Goal: Unclear

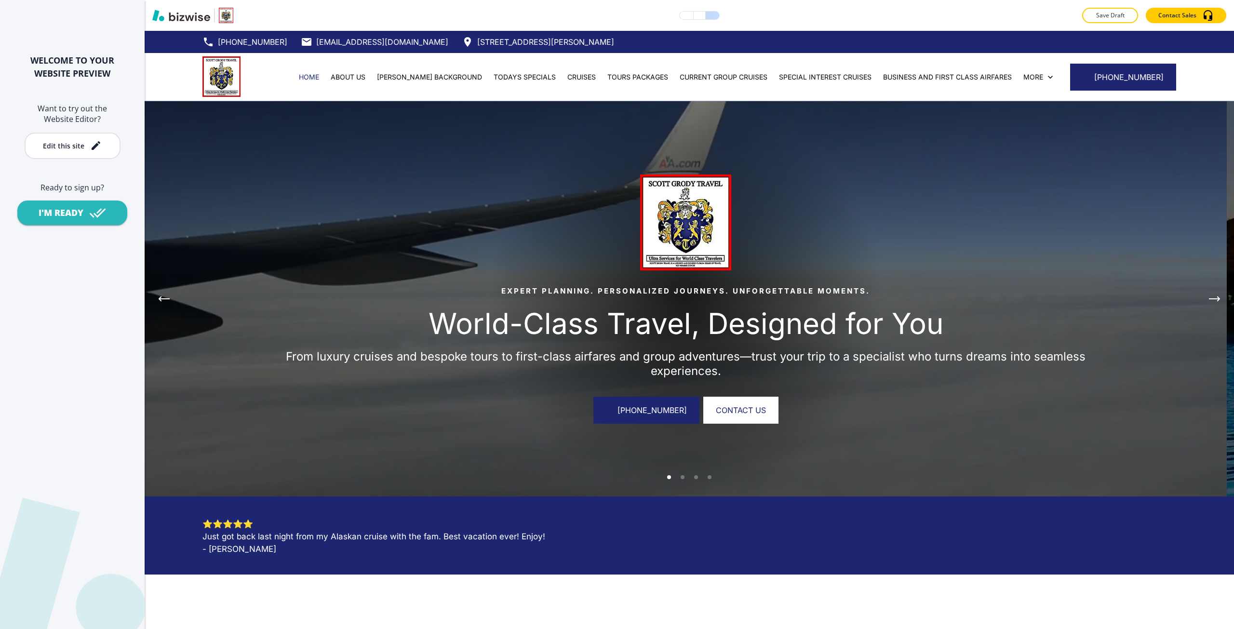
click at [687, 15] on icon "button" at bounding box center [687, 15] width 0 height 0
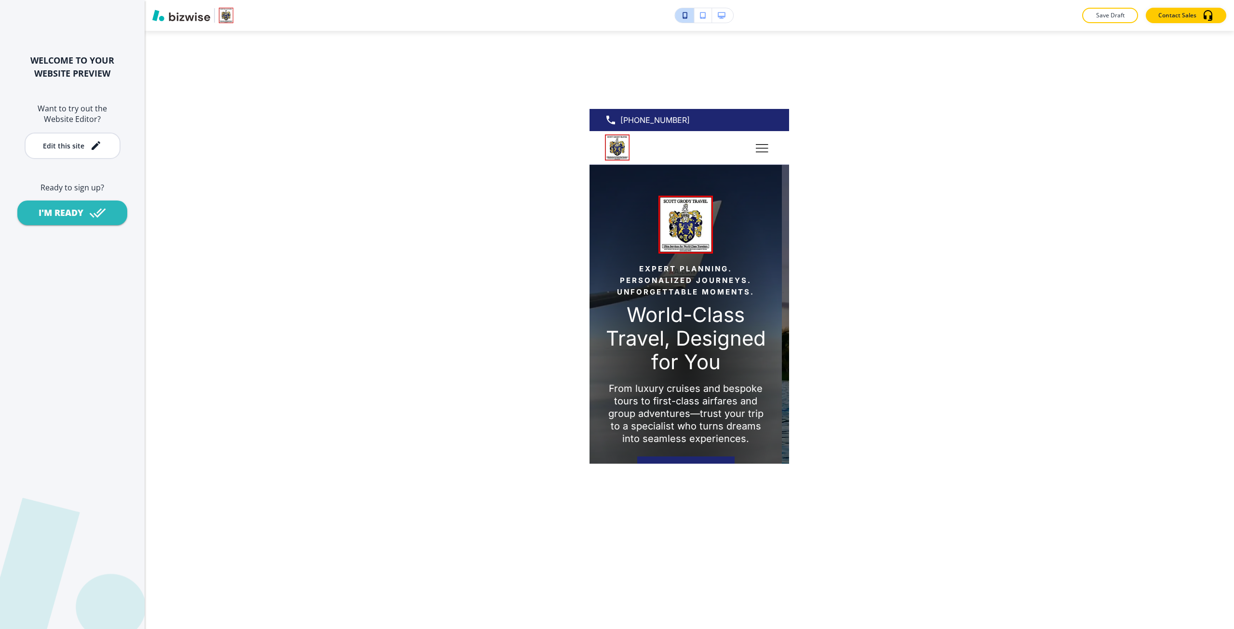
click at [719, 16] on icon "button" at bounding box center [722, 15] width 8 height 7
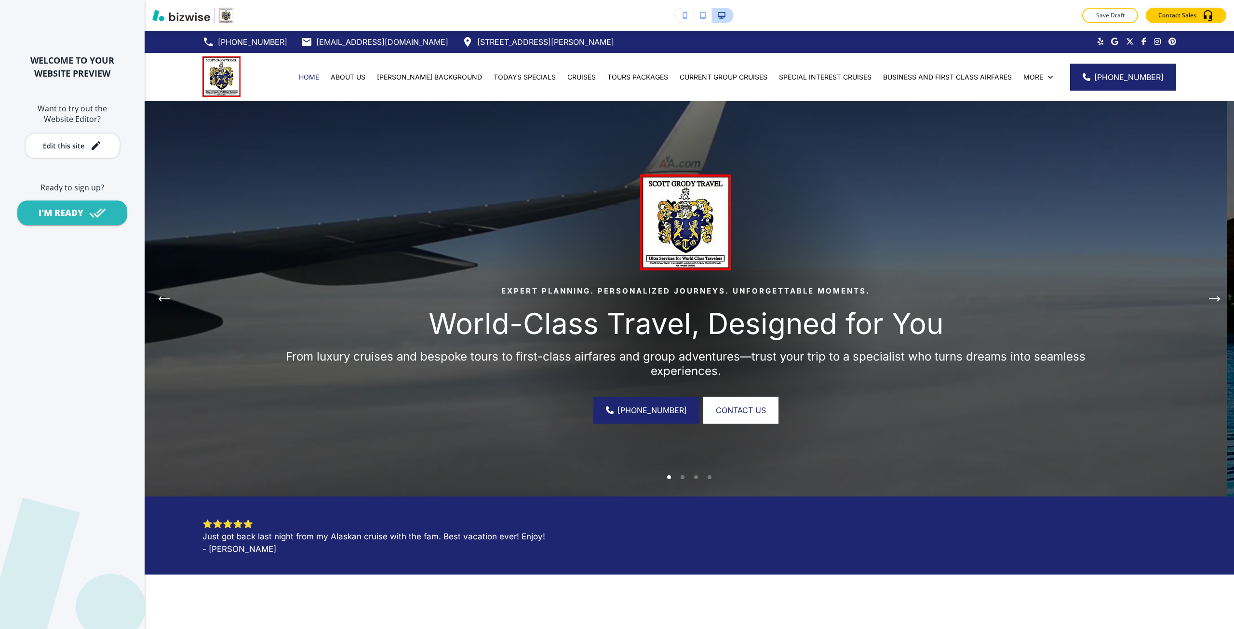
click at [114, 296] on div "WELCOME TO YOUR WEBSITE PREVIEW Want to try out the Website Editor? Edit this s…" at bounding box center [72, 314] width 145 height 629
